Goal: Task Accomplishment & Management: Manage account settings

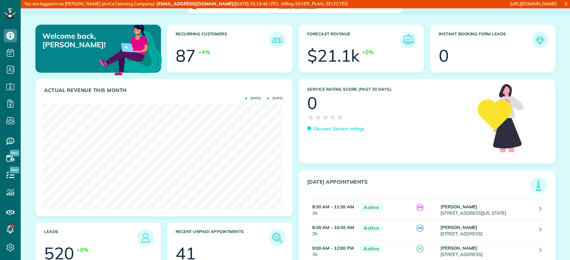
scroll to position [106, 239]
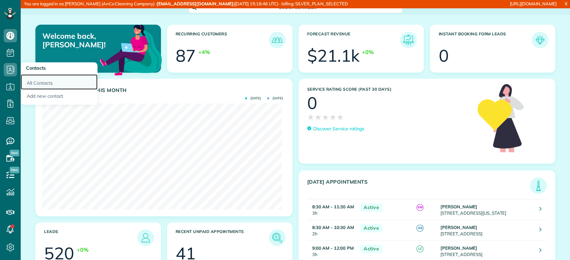
click at [34, 79] on link "All Contacts" at bounding box center [59, 81] width 77 height 15
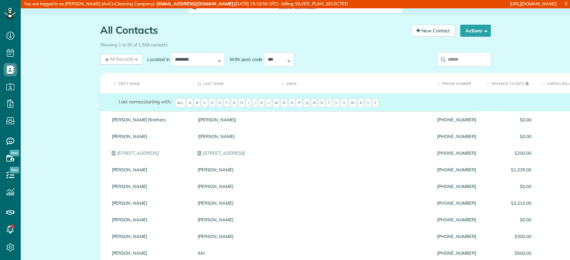
scroll to position [3, 3]
click at [441, 64] on input "search" at bounding box center [463, 59] width 53 height 14
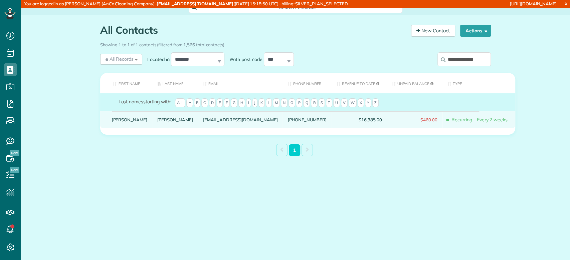
type input "**********"
click at [157, 122] on link "Schumaier" at bounding box center [175, 119] width 36 height 5
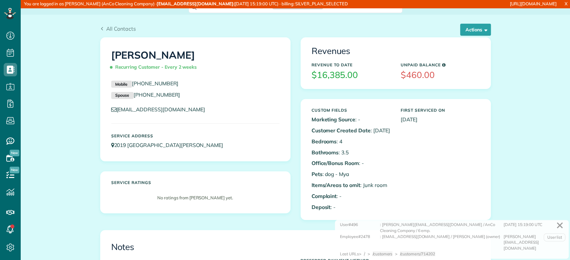
scroll to position [3, 3]
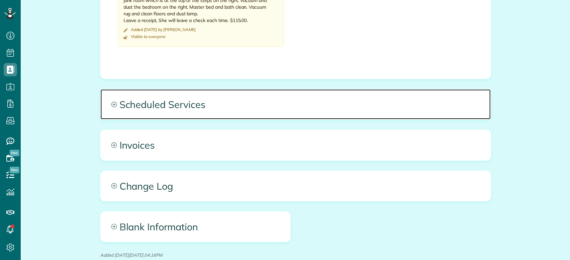
click at [183, 114] on span "Scheduled Services" at bounding box center [295, 104] width 390 height 30
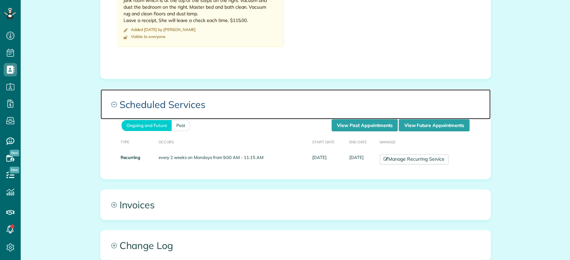
scroll to position [421, 0]
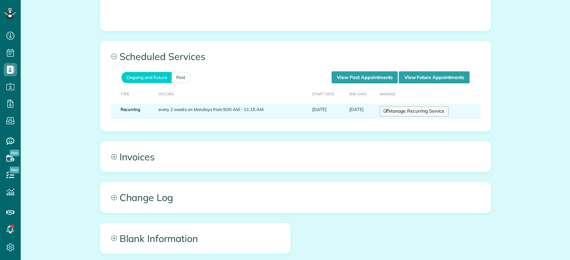
click at [411, 116] on link "Manage Recurring Service" at bounding box center [413, 111] width 69 height 10
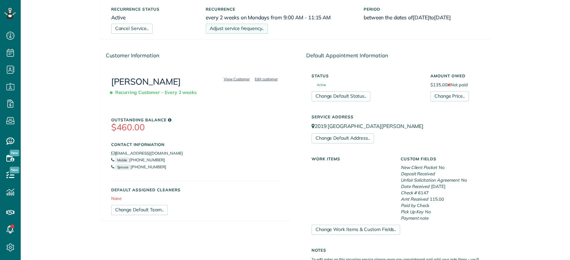
scroll to position [230, 0]
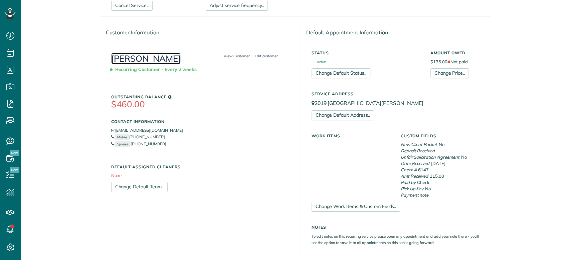
click at [167, 57] on link "[PERSON_NAME]" at bounding box center [146, 58] width 70 height 11
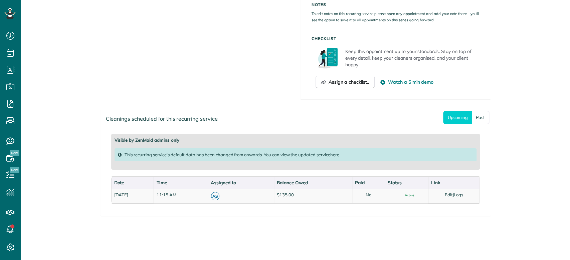
scroll to position [454, 0]
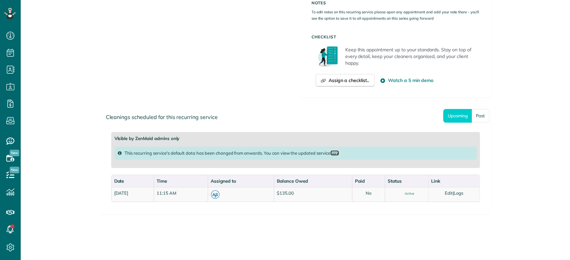
click at [336, 154] on link "here" at bounding box center [334, 152] width 9 height 5
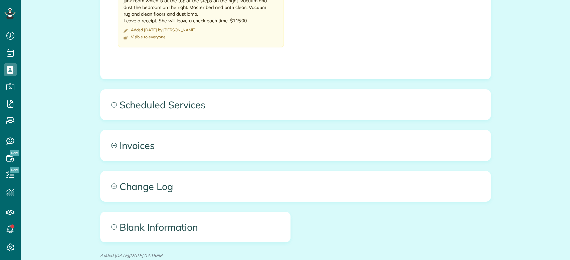
scroll to position [372, 0]
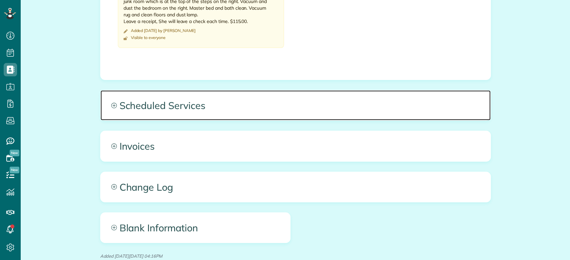
click at [190, 100] on span "Scheduled Services" at bounding box center [295, 105] width 390 height 30
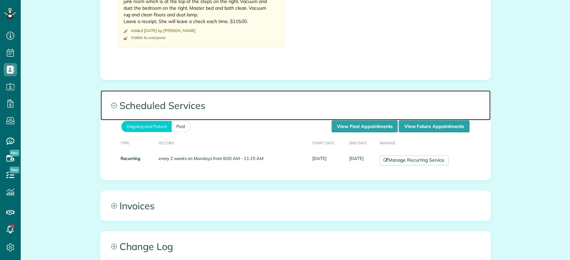
scroll to position [400, 0]
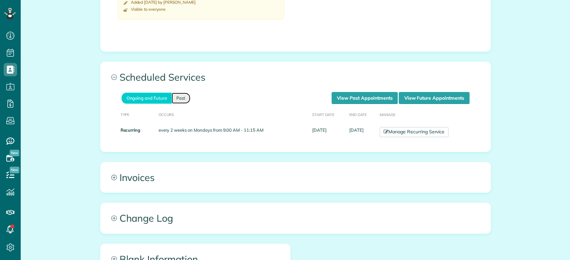
click at [172, 101] on link "Past" at bounding box center [180, 98] width 19 height 11
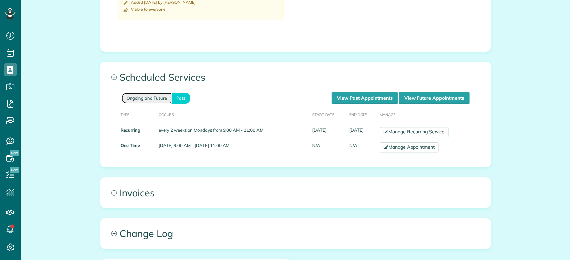
click at [158, 102] on link "Ongoing and Future" at bounding box center [146, 98] width 50 height 11
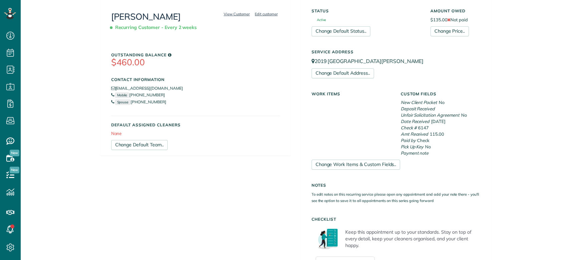
scroll to position [157, 0]
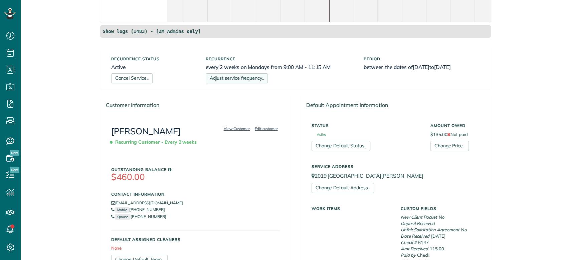
click at [249, 76] on link "Adjust service frequency.." at bounding box center [237, 78] width 62 height 10
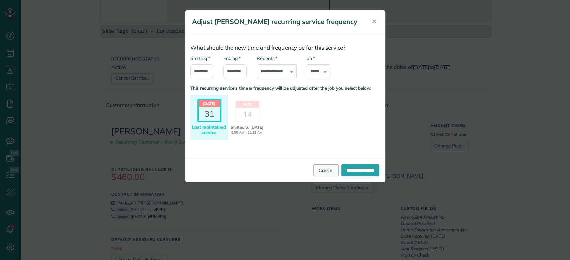
drag, startPoint x: 313, startPoint y: 167, endPoint x: 304, endPoint y: 172, distance: 10.5
click at [313, 172] on link "Cancel" at bounding box center [325, 170] width 25 height 12
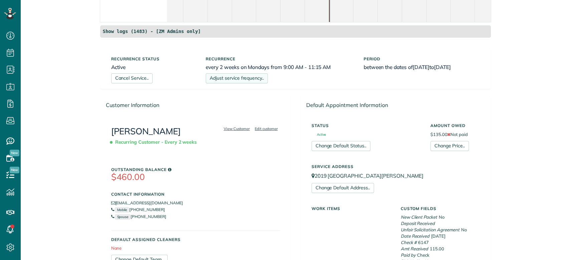
click at [251, 78] on link "Adjust service frequency.." at bounding box center [237, 78] width 62 height 10
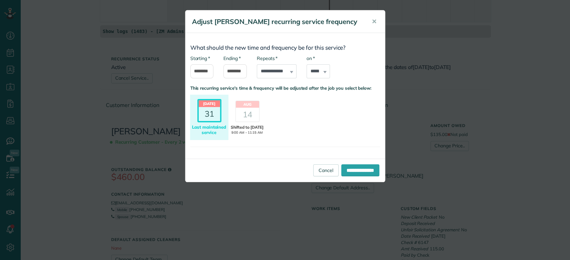
click at [263, 119] on div "Aug 14 Shifted to 11 Aug 9:00 AM - 11:15 AM Maintained 11:15 AM - 1:15 PM Last …" at bounding box center [247, 118] width 38 height 44
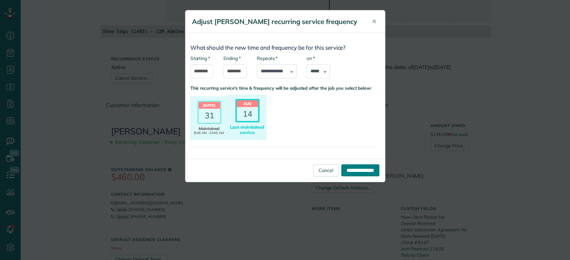
click at [361, 172] on input "**********" at bounding box center [360, 170] width 38 height 12
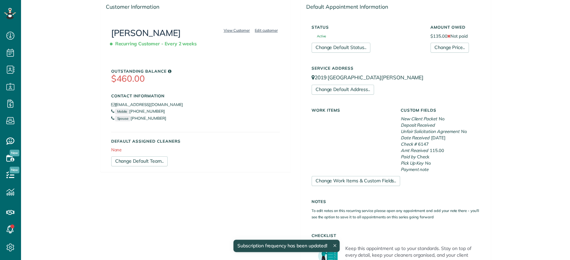
scroll to position [250, 0]
